Goal: Find specific page/section: Find specific page/section

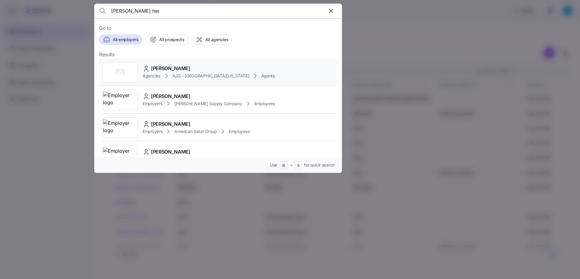
type input "felicia her"
click at [208, 65] on div "[PERSON_NAME]" at bounding box center [209, 69] width 132 height 8
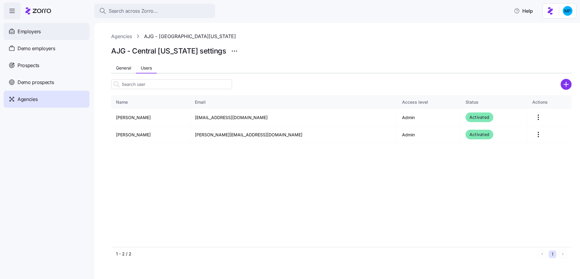
click at [38, 34] on span "Employers" at bounding box center [29, 32] width 23 height 8
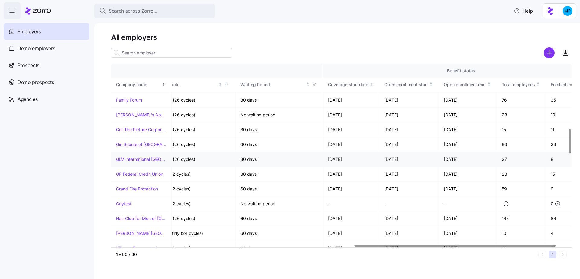
scroll to position [487, 582]
